Goal: Check status: Check status

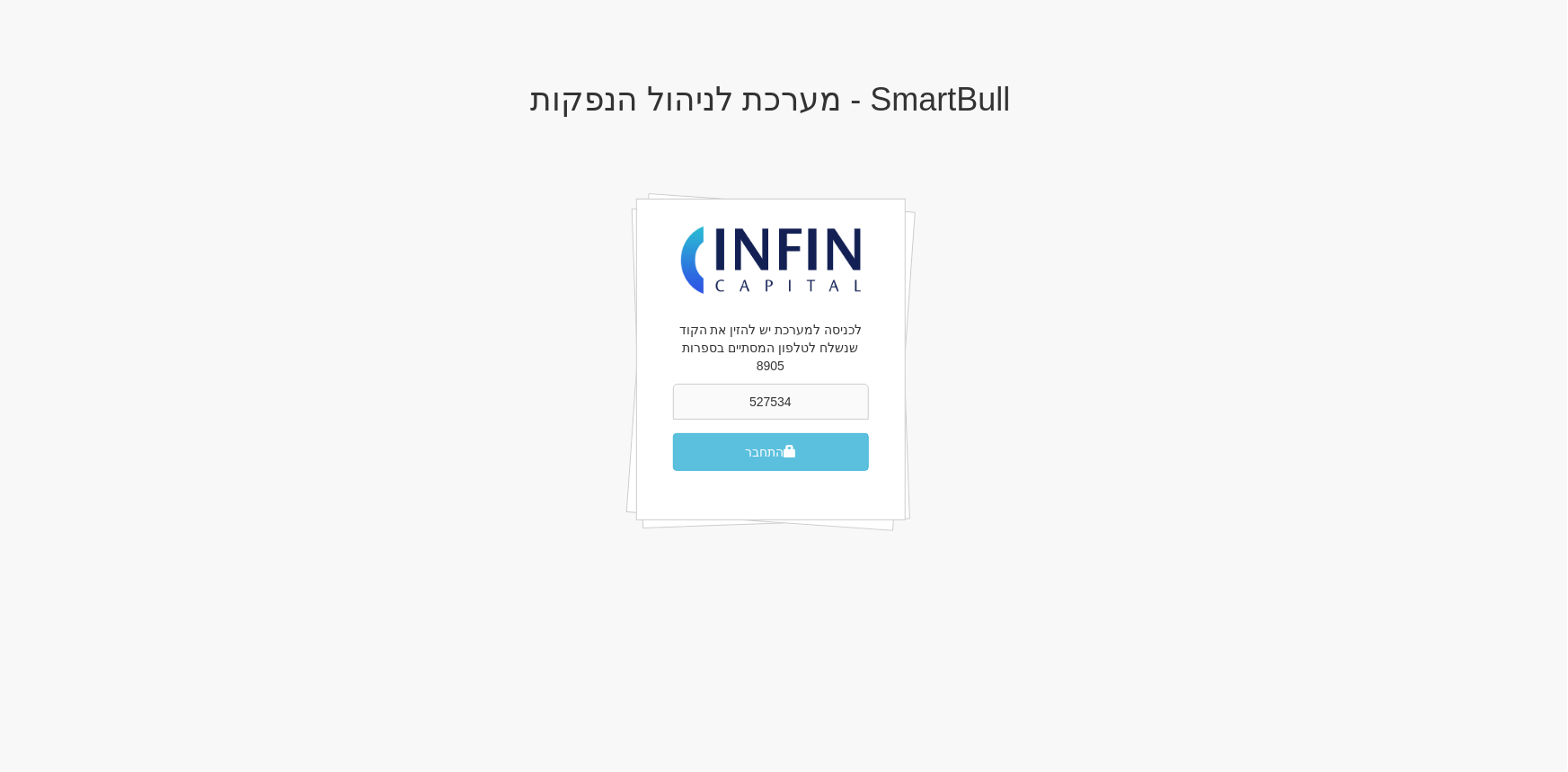
type input "527534"
click at [673, 433] on button "התחבר" at bounding box center [770, 452] width 196 height 38
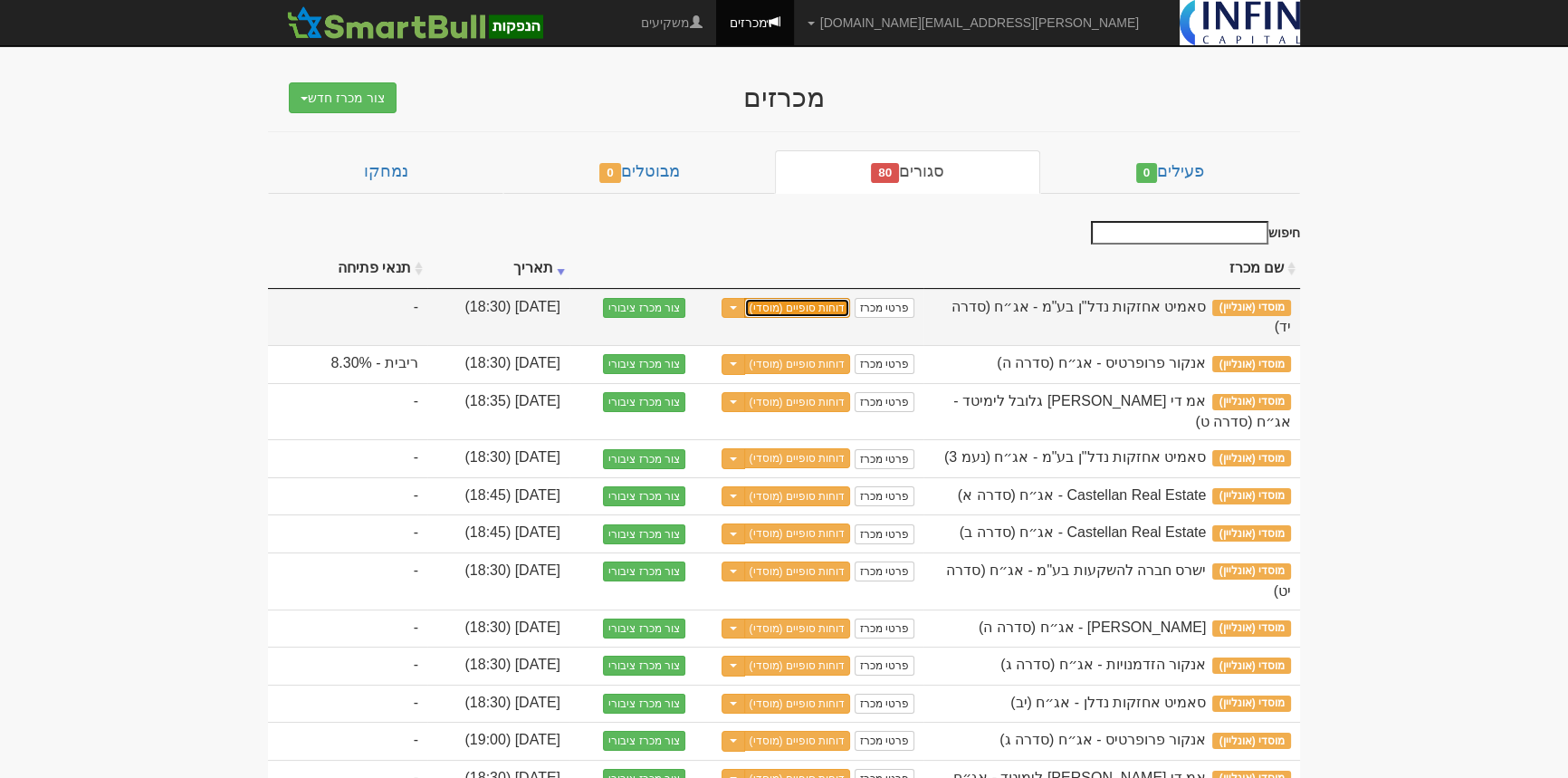
click at [824, 301] on link "דוחות סופיים (מוסדי)" at bounding box center [798, 308] width 107 height 20
